Goal: Navigation & Orientation: Find specific page/section

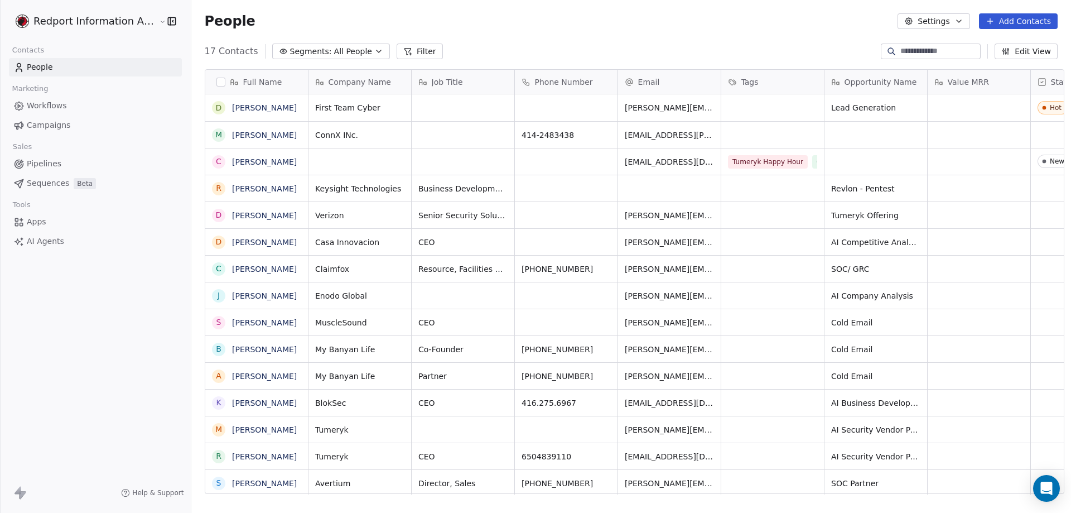
scroll to position [442, 878]
click at [41, 161] on span "Pipelines" at bounding box center [44, 164] width 35 height 12
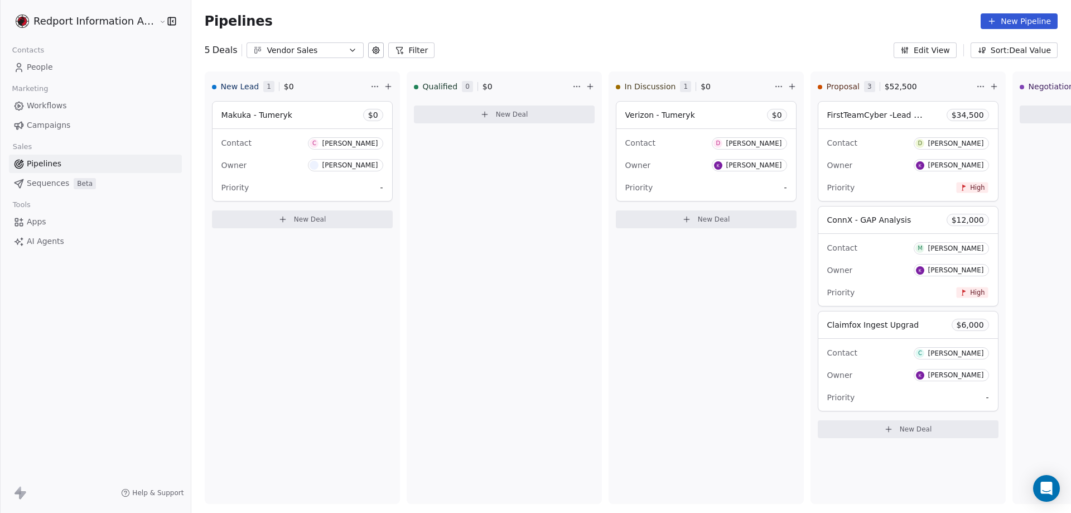
click at [348, 49] on icon "button" at bounding box center [352, 50] width 9 height 9
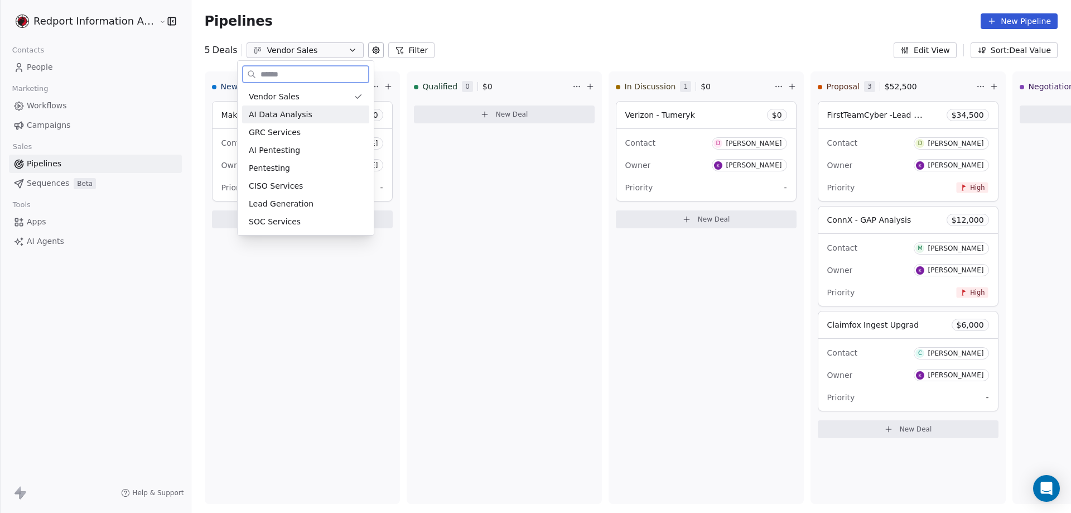
click at [264, 113] on span "AI Data Analysis" at bounding box center [281, 115] width 64 height 12
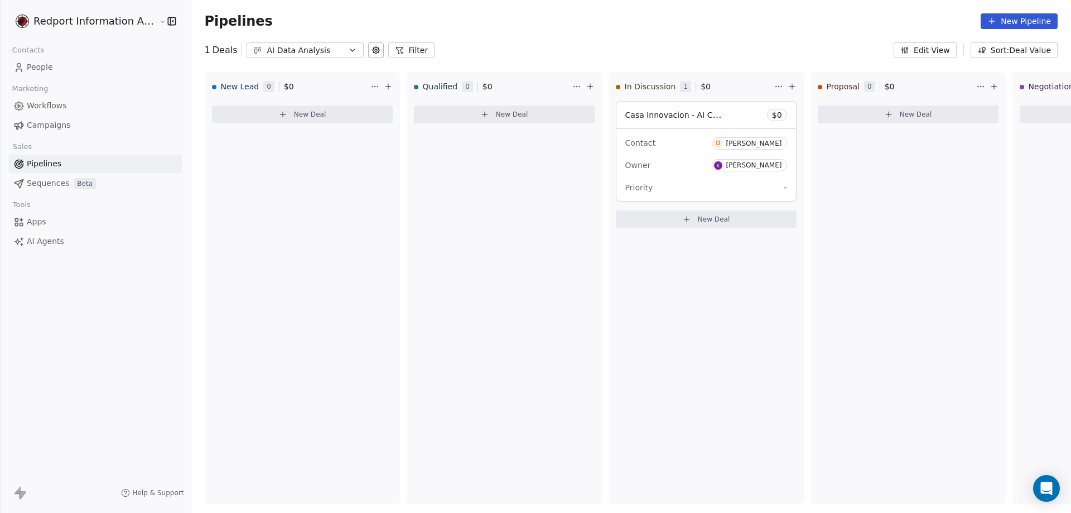
click at [348, 47] on icon "button" at bounding box center [352, 50] width 9 height 9
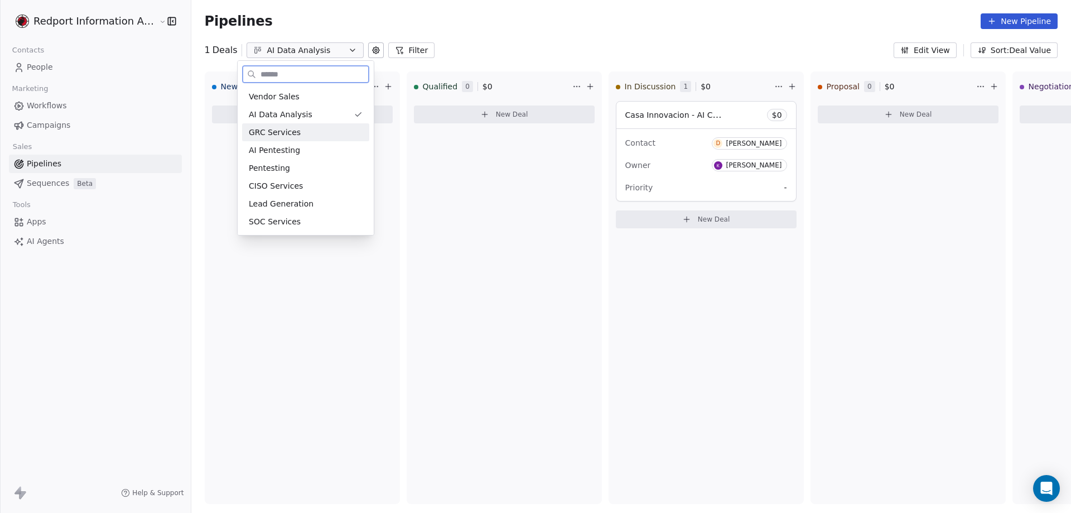
click at [269, 133] on span "GRC Services" at bounding box center [275, 133] width 52 height 12
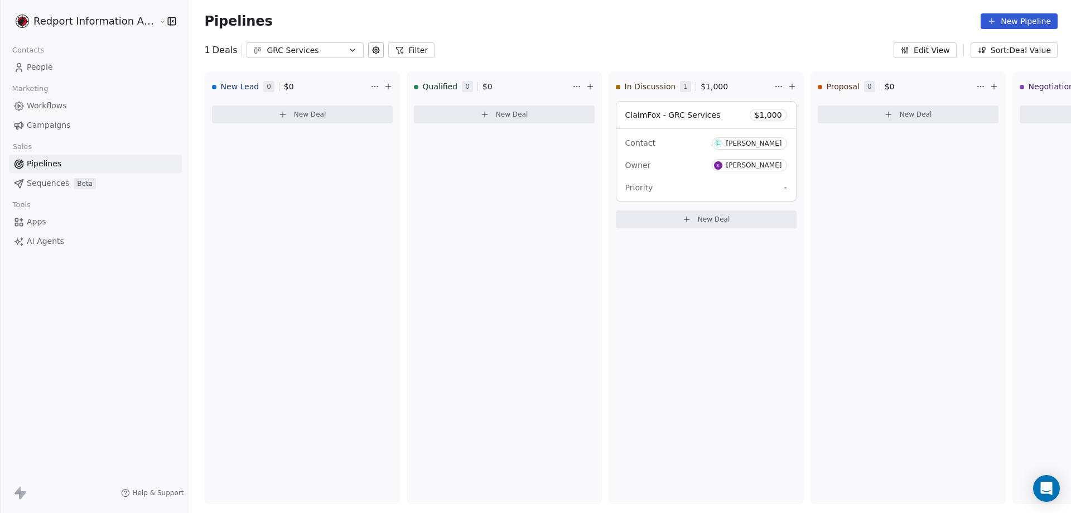
click at [348, 51] on icon "button" at bounding box center [352, 50] width 9 height 9
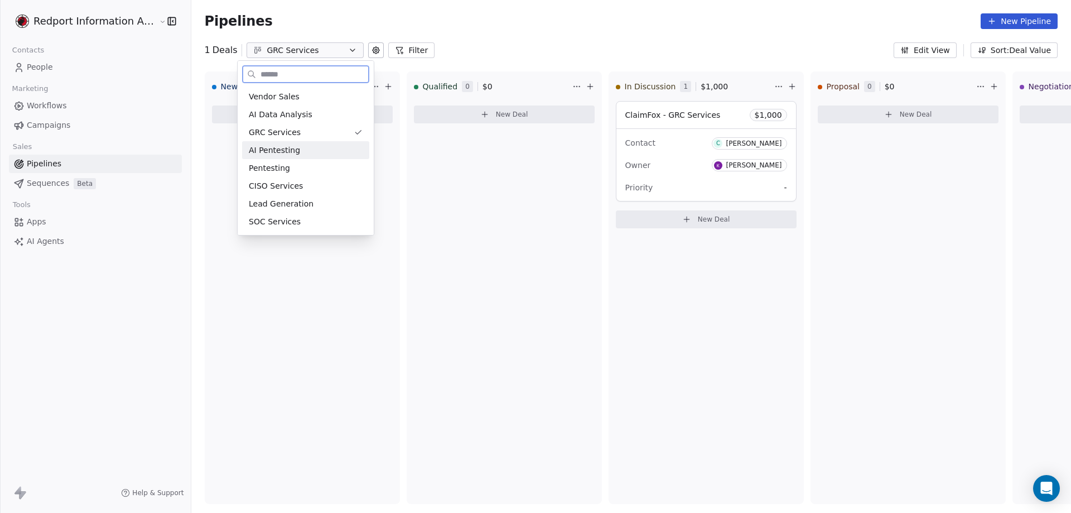
click at [278, 147] on span "AI Pentesting" at bounding box center [274, 151] width 51 height 12
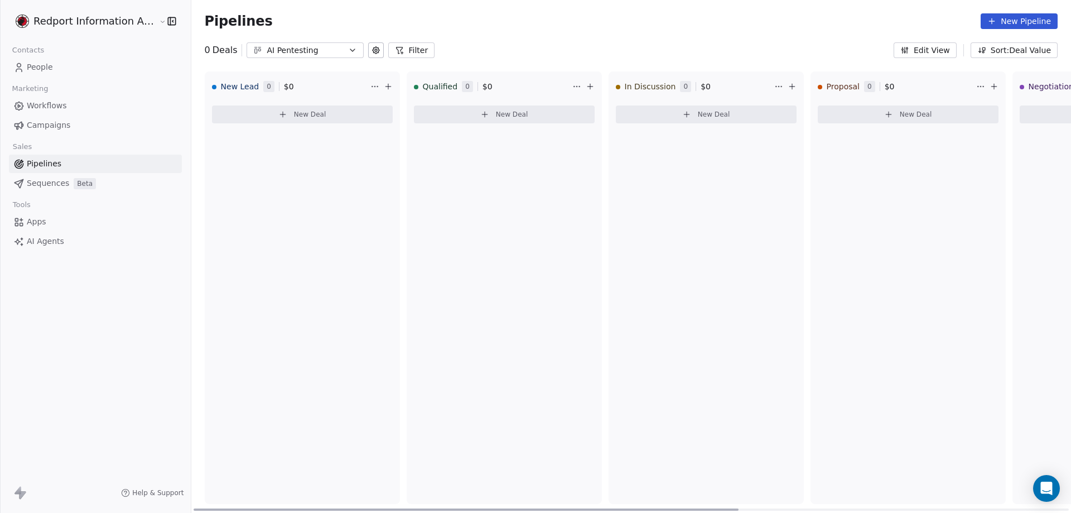
click at [784, 507] on div "New Lead 0 $ 0 New Deal Qualified 0 $ 0 New Deal In Discussion 0 $ 0 New Deal P…" at bounding box center [908, 291] width 1434 height 441
drag, startPoint x: 726, startPoint y: 509, endPoint x: 474, endPoint y: 473, distance: 254.9
click at [477, 508] on div at bounding box center [467, 509] width 546 height 2
click at [348, 54] on icon "button" at bounding box center [352, 50] width 9 height 9
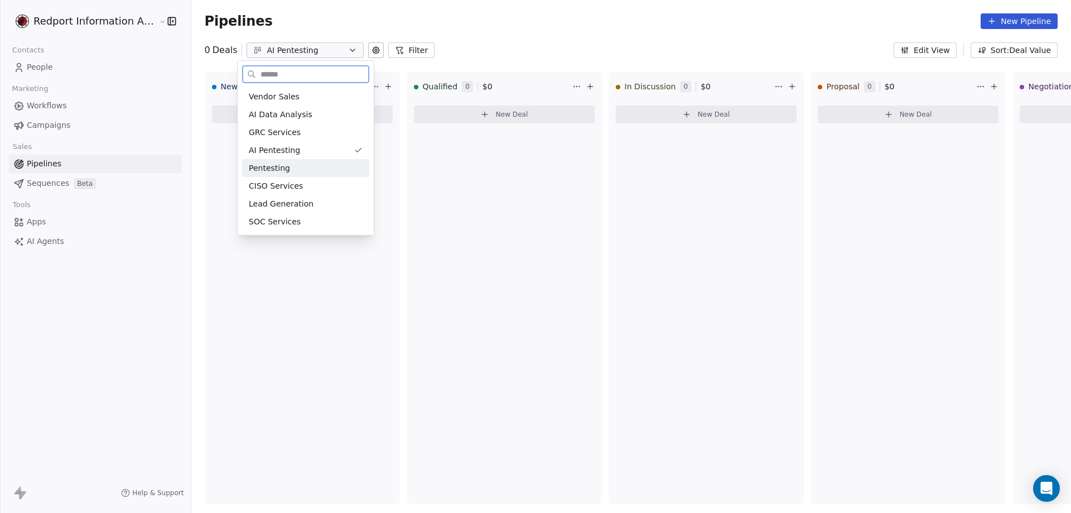
click at [261, 166] on span "Pentesting" at bounding box center [269, 168] width 41 height 12
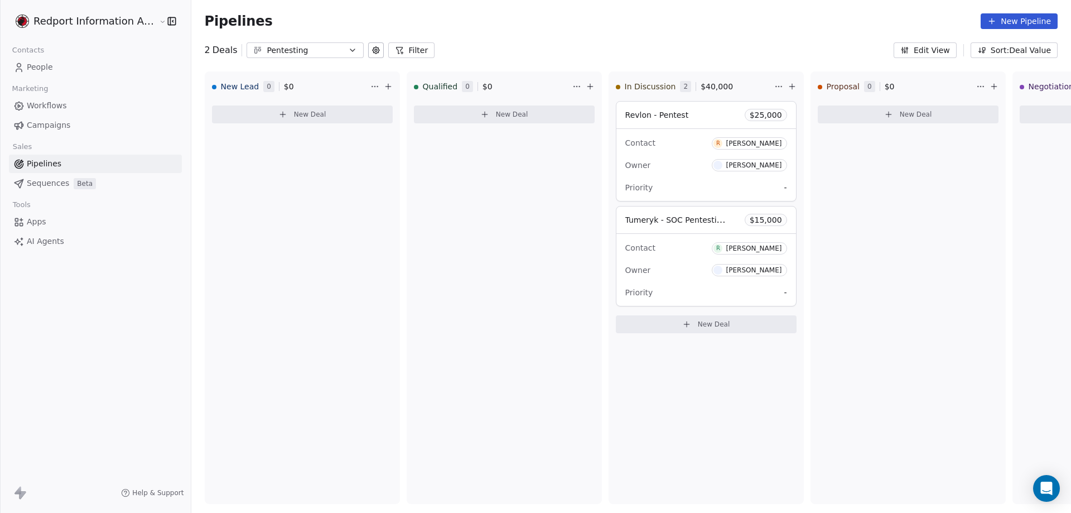
click at [348, 52] on icon "button" at bounding box center [352, 50] width 9 height 9
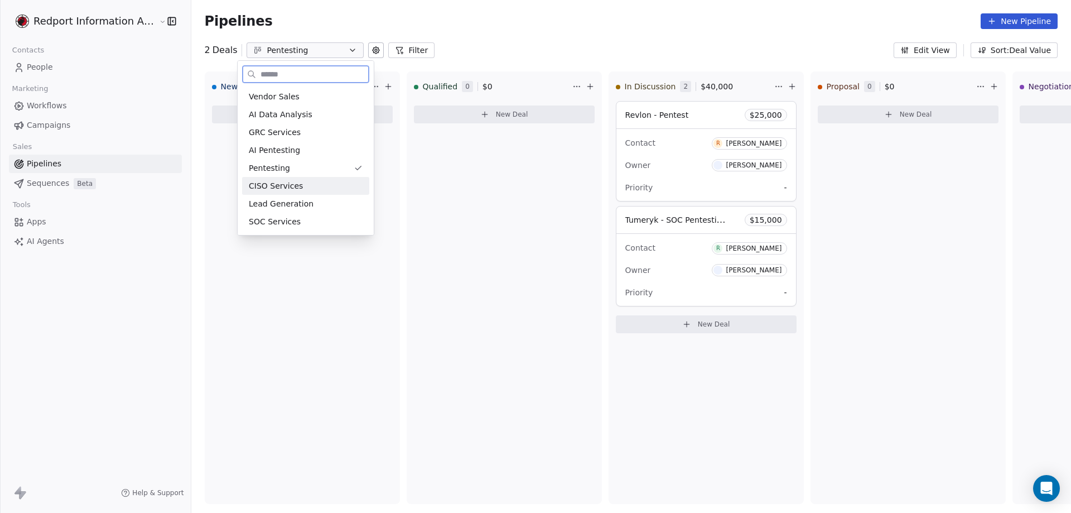
click at [289, 187] on span "CISO Services" at bounding box center [276, 186] width 54 height 12
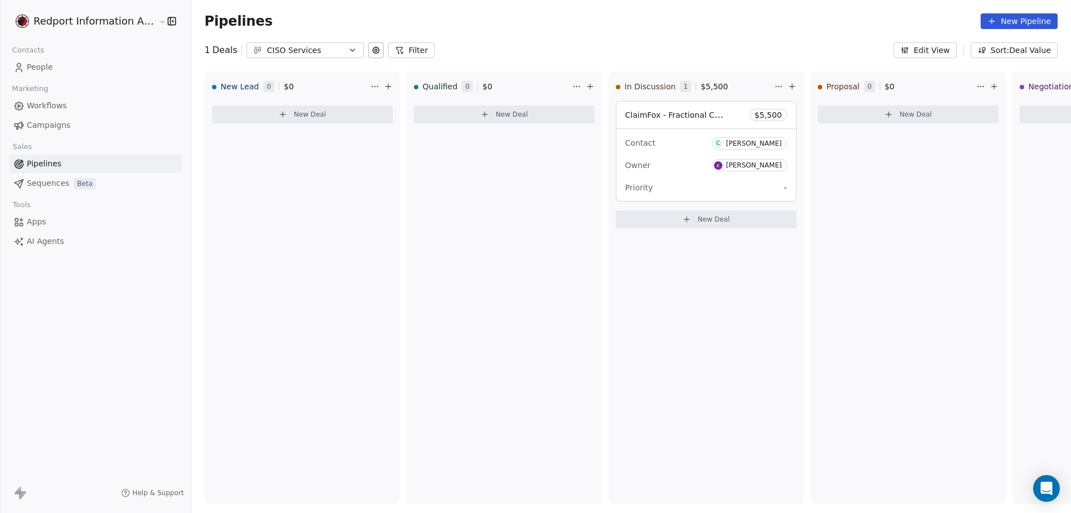
click at [348, 46] on icon "button" at bounding box center [352, 50] width 9 height 9
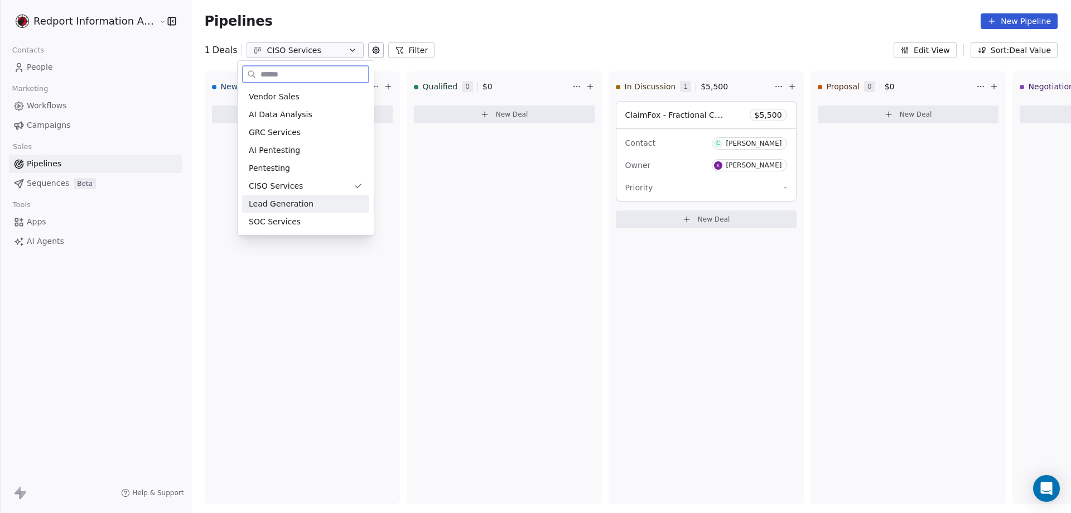
click at [288, 205] on span "Lead Generation" at bounding box center [281, 204] width 65 height 12
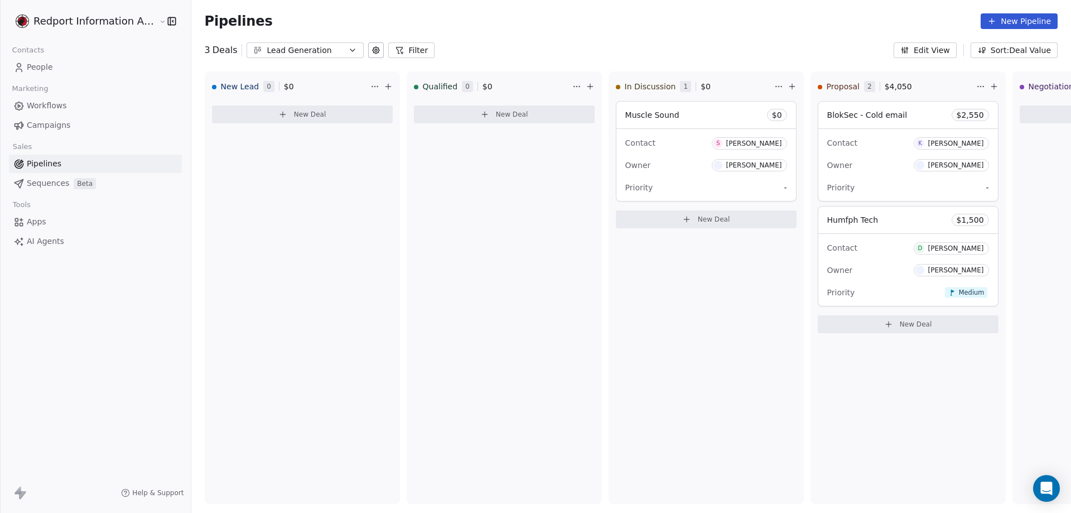
click at [348, 49] on icon "button" at bounding box center [352, 50] width 9 height 9
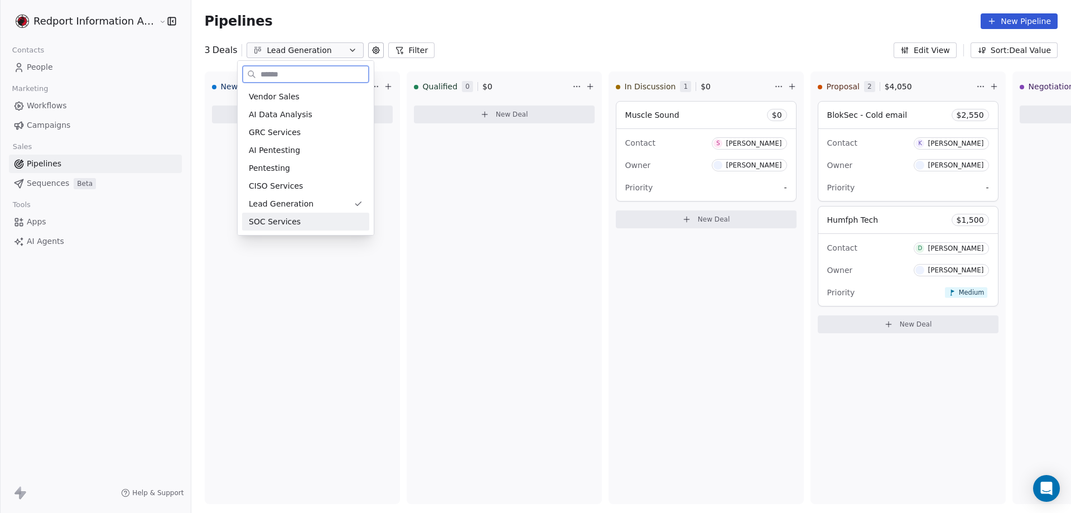
click at [252, 223] on span "SOC Services" at bounding box center [275, 222] width 52 height 12
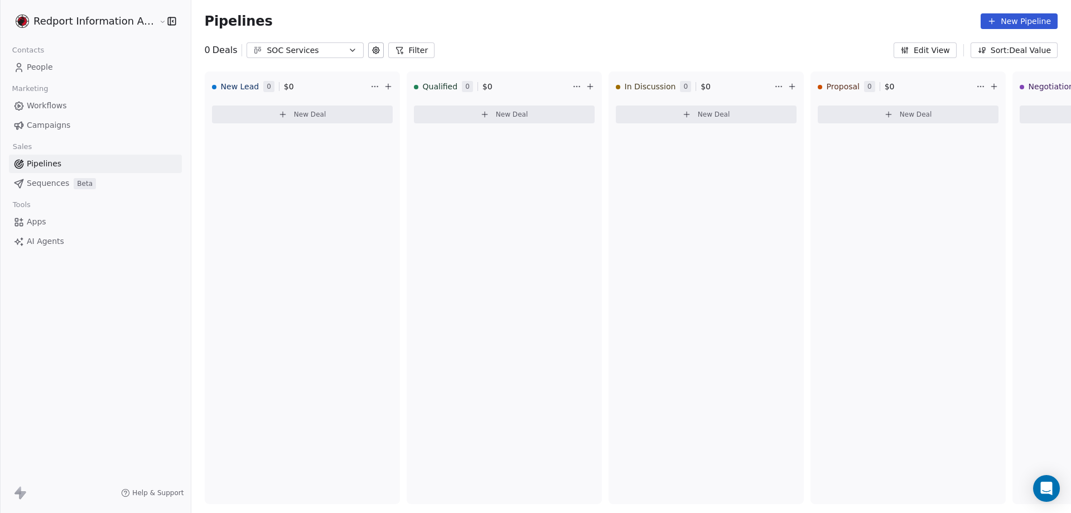
click at [348, 50] on icon "button" at bounding box center [352, 50] width 9 height 9
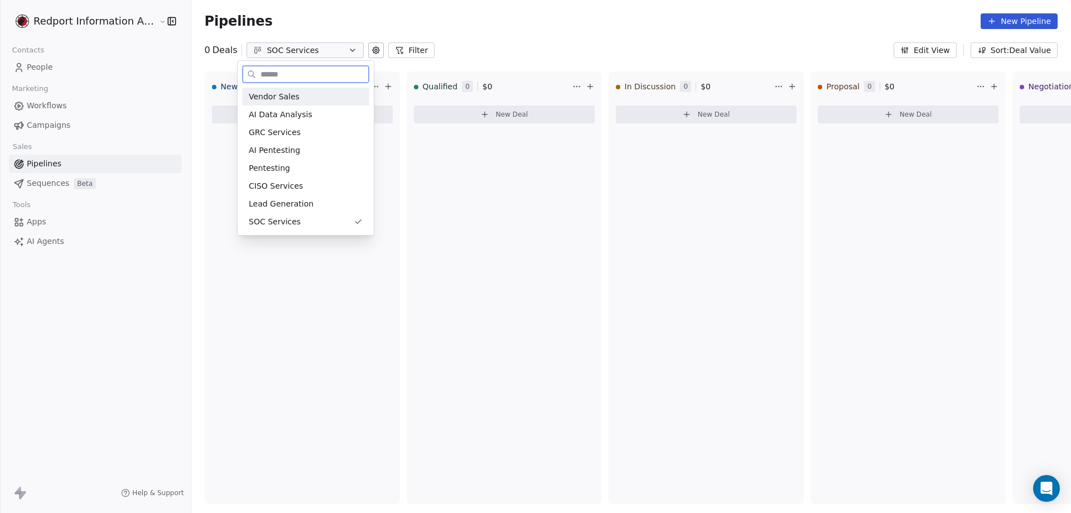
click at [292, 94] on span "Vendor Sales" at bounding box center [274, 97] width 51 height 12
